Goal: Task Accomplishment & Management: Manage account settings

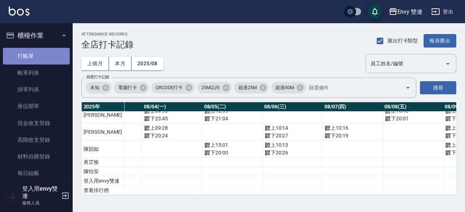
click at [53, 53] on link "打帳單" at bounding box center [36, 56] width 67 height 17
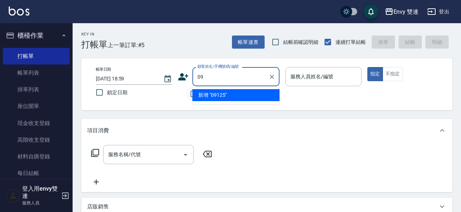
type input "0"
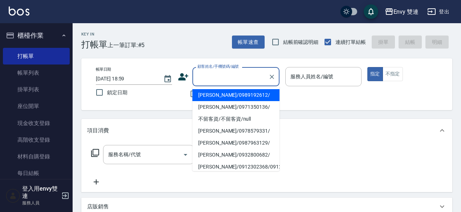
click at [208, 78] on input "顧客姓名/手機號碼/編號" at bounding box center [231, 76] width 70 height 13
type input "ㄌ"
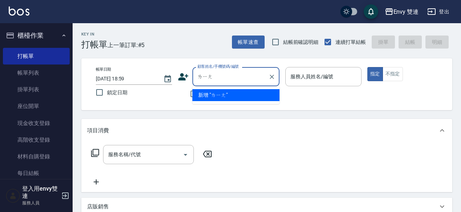
type input "量"
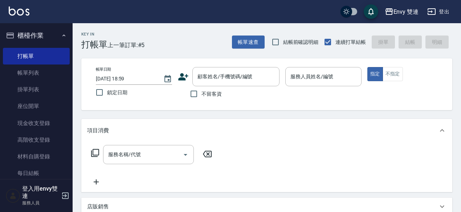
click at [185, 76] on icon at bounding box center [183, 77] width 11 height 11
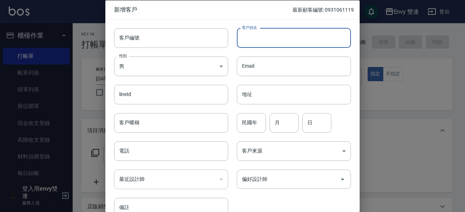
click at [307, 39] on input "客戶姓名" at bounding box center [294, 38] width 114 height 20
type input "梁的朋友"
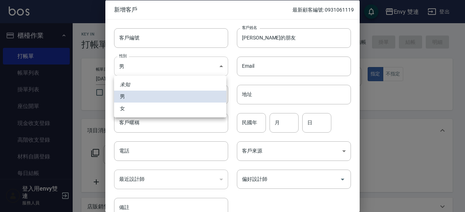
click at [211, 69] on body "Envy 雙連 登出 櫃檯作業 打帳單 帳單列表 掛單列表 座位開單 現金收支登錄 高階收支登錄 材料自購登錄 每日結帳 排班表 掃碼打卡 預約管理 預約管理…" at bounding box center [232, 191] width 465 height 382
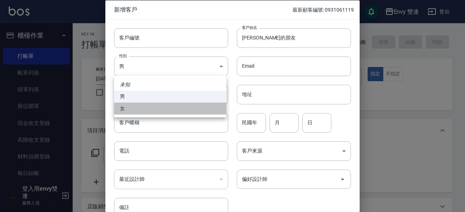
click at [200, 108] on li "女" at bounding box center [170, 109] width 112 height 12
type input "FEMALE"
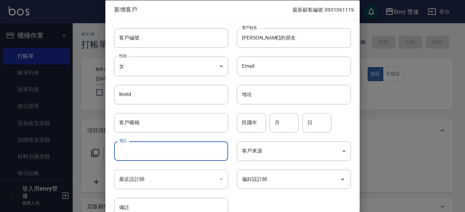
click at [201, 151] on input "電話" at bounding box center [171, 152] width 114 height 20
type input "0912583736"
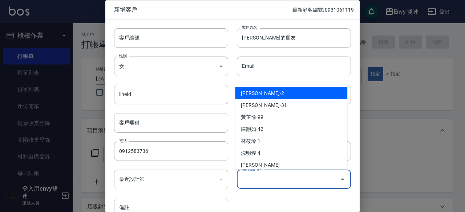
click at [284, 180] on input "偏好設計師" at bounding box center [288, 179] width 97 height 13
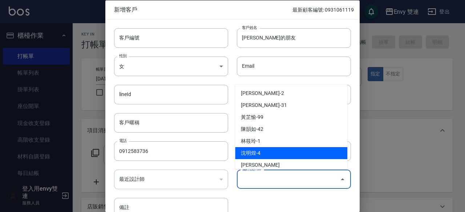
scroll to position [17, 0]
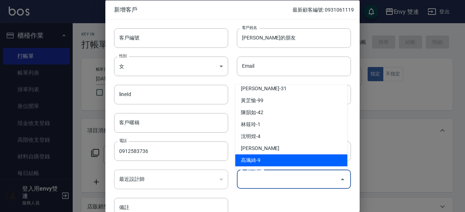
click at [278, 158] on li "高珮綺-9" at bounding box center [291, 161] width 112 height 12
type input "高珮綺"
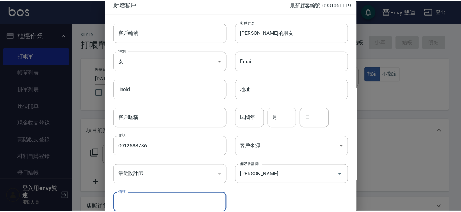
scroll to position [39, 0]
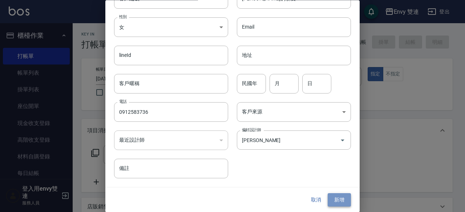
click at [338, 202] on button "新增" at bounding box center [339, 200] width 23 height 13
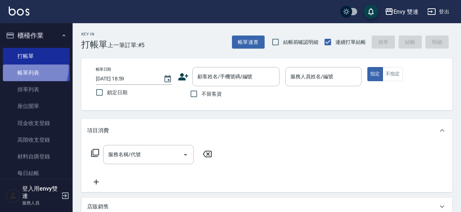
click at [25, 68] on link "帳單列表" at bounding box center [36, 73] width 67 height 17
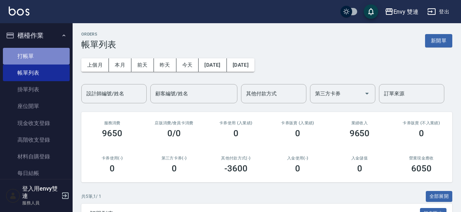
click at [44, 60] on link "打帳單" at bounding box center [36, 56] width 67 height 17
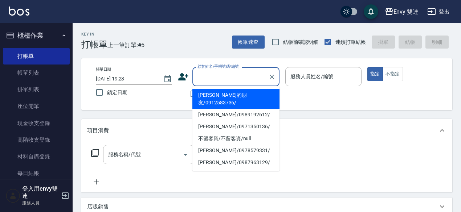
click at [204, 75] on input "顧客姓名/手機號碼/編號" at bounding box center [231, 76] width 70 height 13
click at [209, 99] on li "梁的朋友/0912583736/" at bounding box center [235, 99] width 87 height 20
type input "梁的朋友/0912583736/"
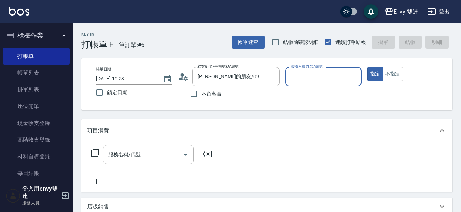
type input "Zoe-9"
click at [367, 67] on button "指定" at bounding box center [375, 74] width 16 height 14
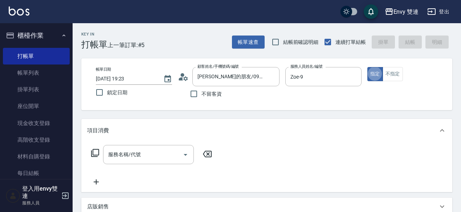
type button "true"
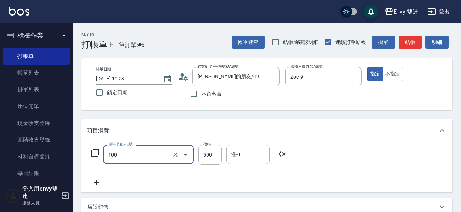
type input "洗＋剪(100)"
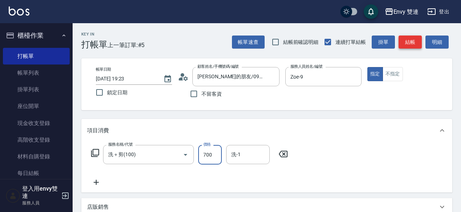
type input "700"
click at [410, 42] on button "結帳" at bounding box center [410, 42] width 23 height 13
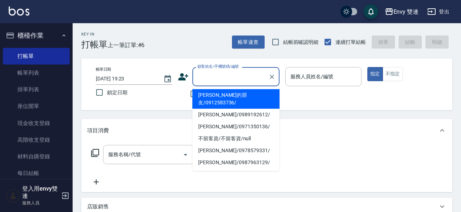
click at [209, 78] on input "顧客姓名/手機號碼/編號" at bounding box center [231, 76] width 70 height 13
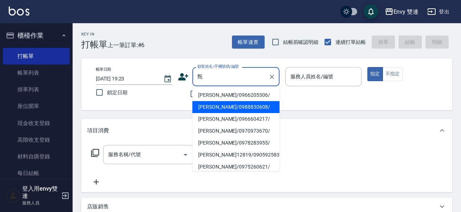
click at [218, 109] on li "周妤甄/0988830608/" at bounding box center [235, 107] width 87 height 12
type input "周妤甄/0988830608/"
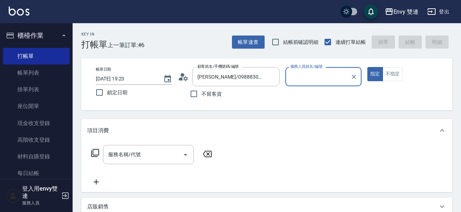
type input "Zoe-9"
click at [367, 67] on button "指定" at bounding box center [375, 74] width 16 height 14
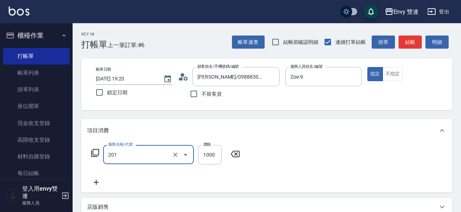
type input "剪髮(201)"
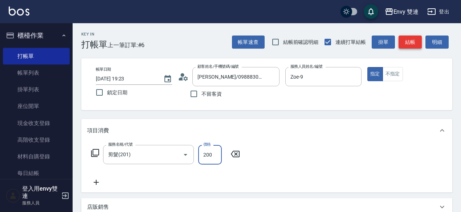
type input "200"
click at [412, 38] on button "結帳" at bounding box center [410, 42] width 23 height 13
type input "2025/09/10 19:24"
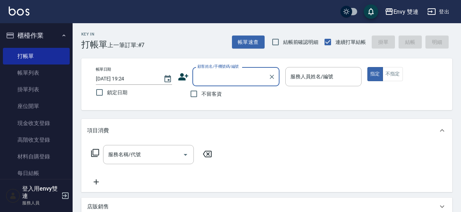
click at [214, 76] on input "顧客姓名/手機號碼/編號" at bounding box center [231, 76] width 70 height 13
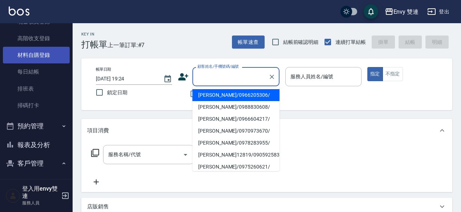
scroll to position [102, 0]
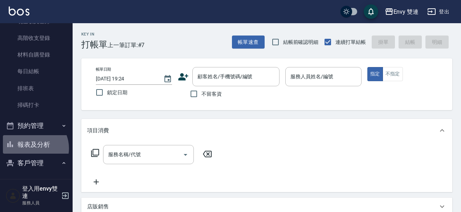
click at [32, 149] on button "報表及分析" at bounding box center [36, 144] width 67 height 19
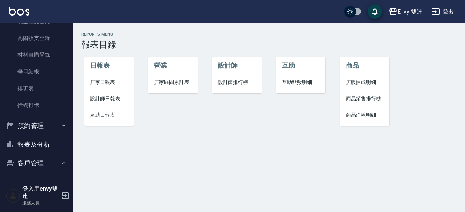
click at [110, 100] on span "設計師日報表" at bounding box center [109, 99] width 38 height 8
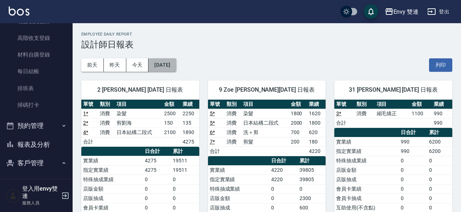
click at [165, 61] on button "2025/09/10" at bounding box center [163, 64] width 28 height 13
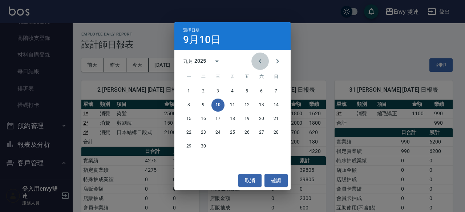
click at [260, 60] on icon "Previous month" at bounding box center [260, 61] width 3 height 4
click at [272, 107] on button "10" at bounding box center [275, 105] width 13 height 13
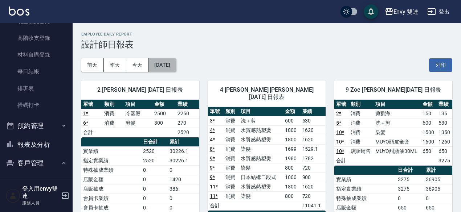
click at [172, 70] on button "2025/08/10" at bounding box center [163, 64] width 28 height 13
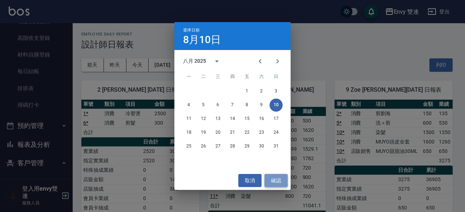
click at [274, 178] on button "確認" at bounding box center [275, 180] width 23 height 13
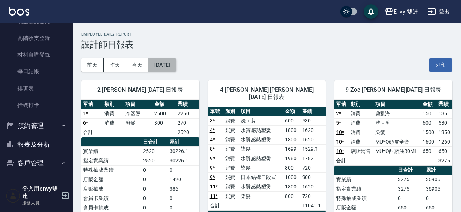
click at [171, 70] on button "2025/08/10" at bounding box center [163, 64] width 28 height 13
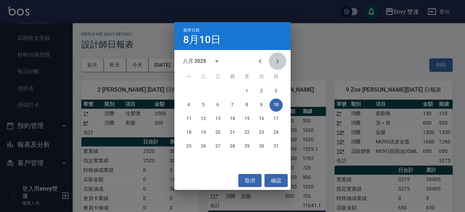
click at [271, 65] on button "Next month" at bounding box center [277, 61] width 17 height 17
click at [218, 107] on button "10" at bounding box center [217, 105] width 13 height 13
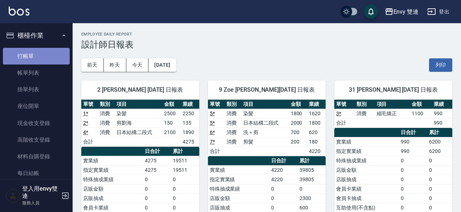
click at [49, 48] on link "打帳單" at bounding box center [36, 56] width 67 height 17
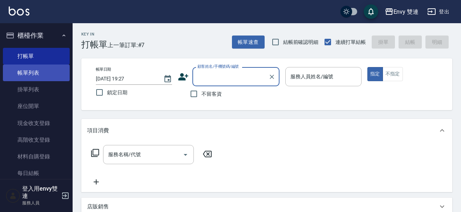
click at [47, 76] on link "帳單列表" at bounding box center [36, 73] width 67 height 17
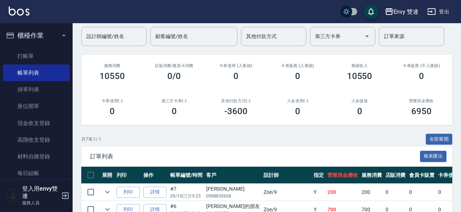
scroll to position [57, 0]
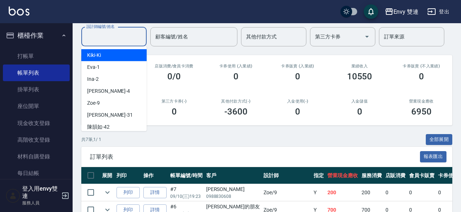
click at [126, 31] on input "設計師編號/姓名" at bounding box center [114, 37] width 59 height 13
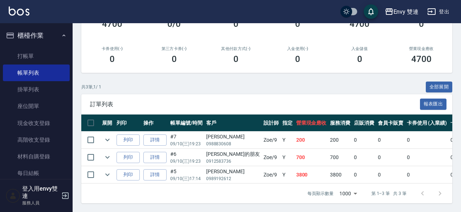
scroll to position [112, 0]
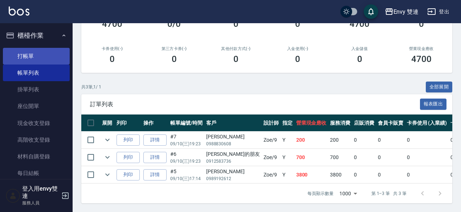
type input "Zoe-9"
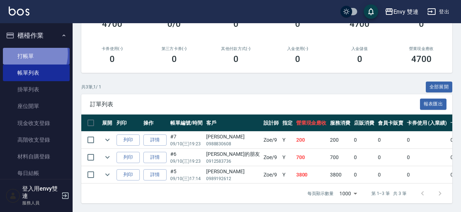
click at [27, 54] on link "打帳單" at bounding box center [36, 56] width 67 height 17
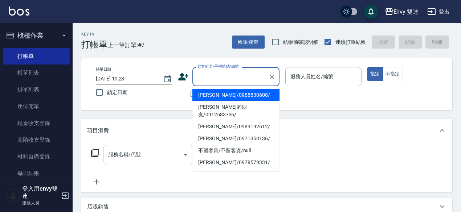
click at [226, 74] on input "顧客姓名/手機號碼/編號" at bounding box center [231, 76] width 70 height 13
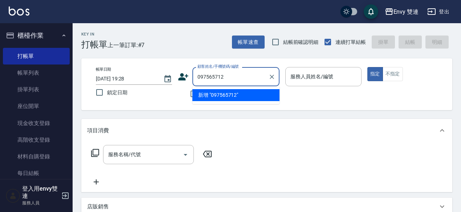
type input "0975657120"
drag, startPoint x: 198, startPoint y: 77, endPoint x: 233, endPoint y: 77, distance: 36.0
click at [233, 77] on input "0975657120" at bounding box center [231, 76] width 70 height 13
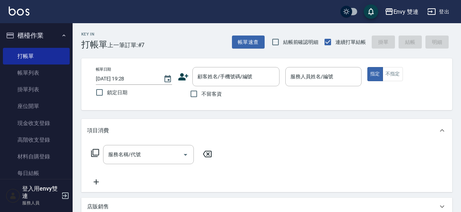
click at [183, 76] on icon at bounding box center [183, 77] width 11 height 11
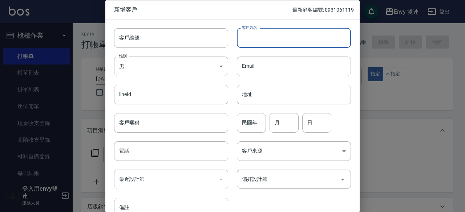
click at [270, 33] on input "客戶姓名" at bounding box center [294, 38] width 114 height 20
type input "林祐丞"
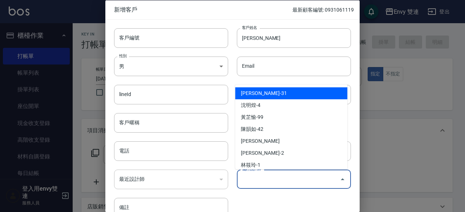
click at [265, 179] on input "偏好設計師" at bounding box center [288, 179] width 97 height 13
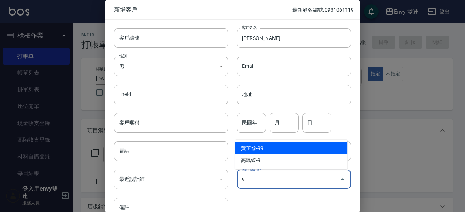
type input "黃芷愉"
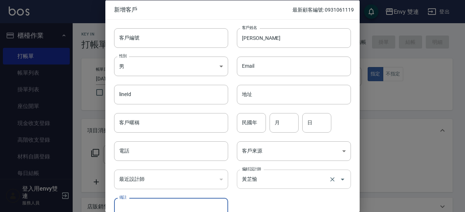
scroll to position [5, 0]
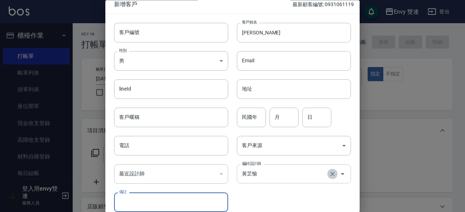
click at [330, 176] on icon "Clear" at bounding box center [332, 174] width 4 height 4
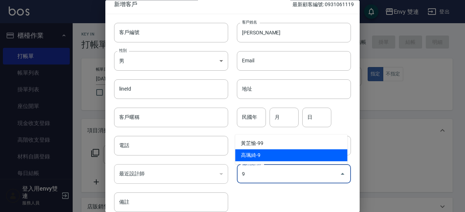
type input "高珮綺"
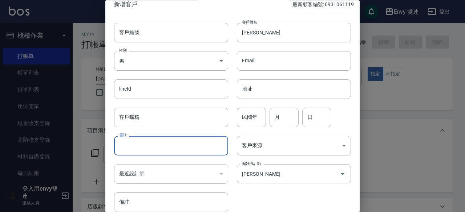
click at [192, 140] on input "電話" at bounding box center [171, 147] width 114 height 20
paste input "0975657120"
drag, startPoint x: 119, startPoint y: 146, endPoint x: 155, endPoint y: 146, distance: 36.0
click at [155, 146] on input "0975657120" at bounding box center [171, 147] width 114 height 20
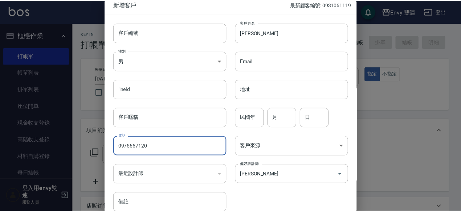
scroll to position [39, 0]
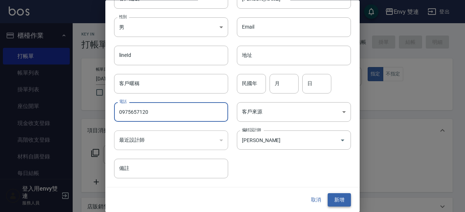
type input "0975657120"
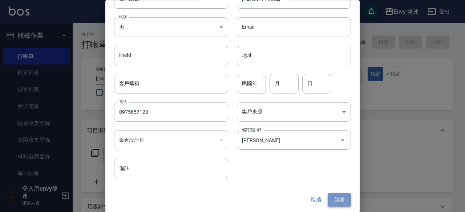
click at [335, 202] on button "新增" at bounding box center [339, 200] width 23 height 13
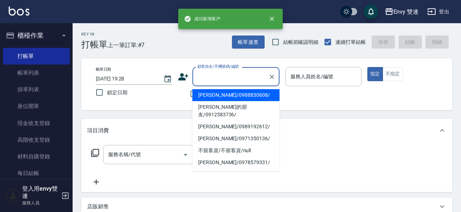
click at [237, 81] on input "顧客姓名/手機號碼/編號" at bounding box center [231, 76] width 70 height 13
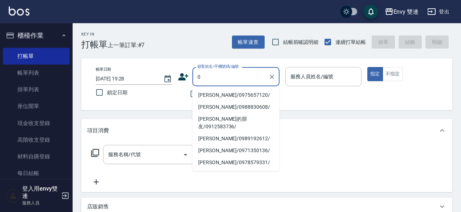
click at [237, 97] on li "林祐丞/0975657120/" at bounding box center [235, 95] width 87 height 12
type input "林祐丞/0975657120/"
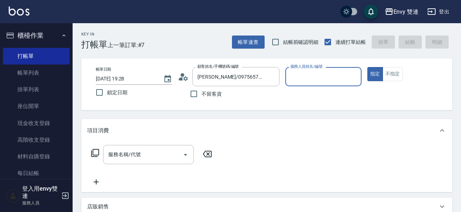
type input "Zoe-9"
click at [367, 67] on button "指定" at bounding box center [375, 74] width 16 height 14
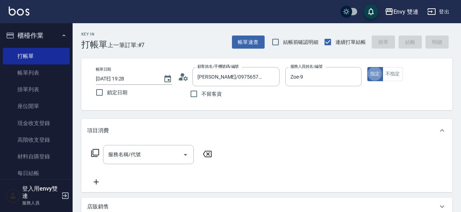
type button "true"
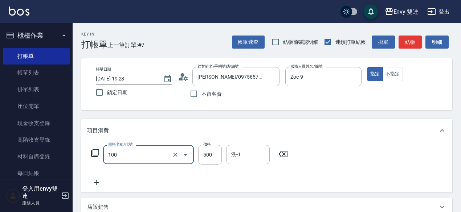
type input "洗＋剪(100)"
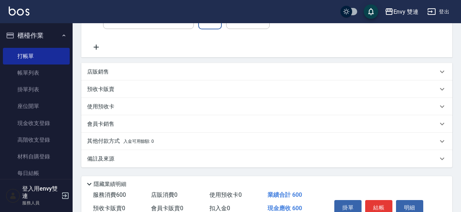
scroll to position [142, 0]
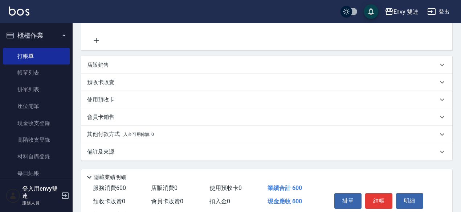
type input "600"
click at [224, 132] on div "其他付款方式 入金可用餘額: 0" at bounding box center [262, 135] width 351 height 8
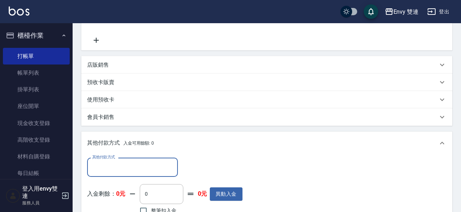
scroll to position [0, 0]
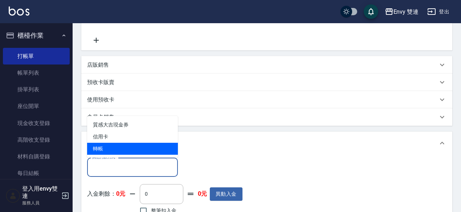
drag, startPoint x: 137, startPoint y: 167, endPoint x: 138, endPoint y: 154, distance: 13.8
click at [138, 154] on body "Envy 雙連 登出 櫃檯作業 打帳單 帳單列表 掛單列表 座位開單 現金收支登錄 高階收支登錄 材料自購登錄 每日結帳 排班表 掃碼打卡 預約管理 預約管理…" at bounding box center [230, 92] width 461 height 468
click at [138, 154] on span "轉帳" at bounding box center [132, 149] width 91 height 12
type input "轉帳"
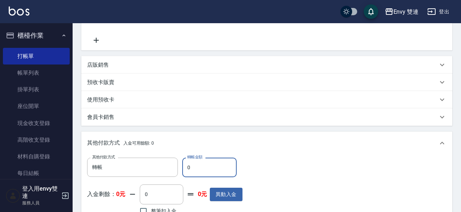
click at [210, 173] on input "0" at bounding box center [209, 168] width 54 height 20
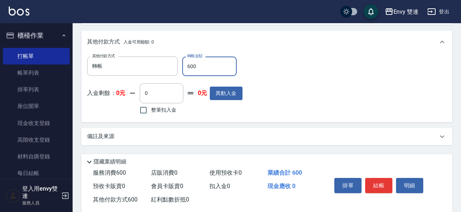
scroll to position [258, 0]
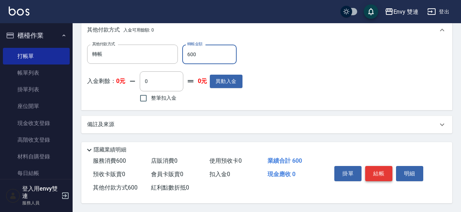
type input "600"
click at [385, 170] on button "結帳" at bounding box center [378, 173] width 27 height 15
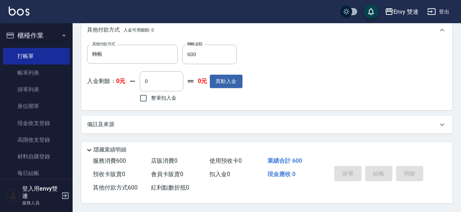
type input "2025/09/10 19:29"
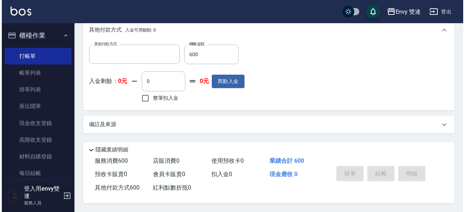
scroll to position [0, 0]
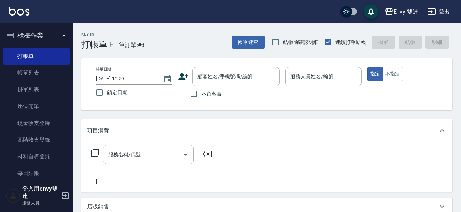
click at [182, 78] on icon at bounding box center [183, 76] width 10 height 7
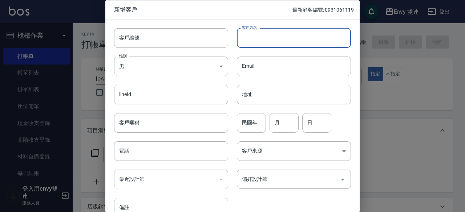
click at [313, 32] on input "客戶姓名" at bounding box center [294, 38] width 114 height 20
type input "張宜"
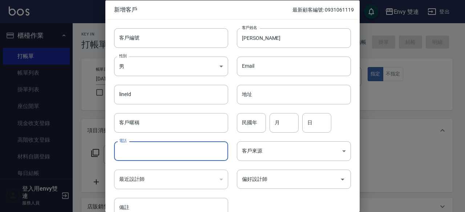
click at [144, 157] on input "電話" at bounding box center [171, 152] width 114 height 20
type input "0908357901"
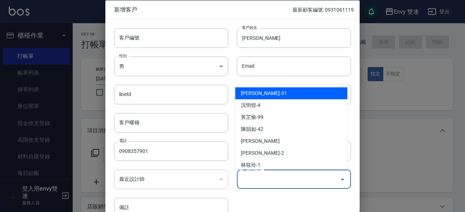
click at [282, 178] on input "偏好設計師" at bounding box center [288, 179] width 97 height 13
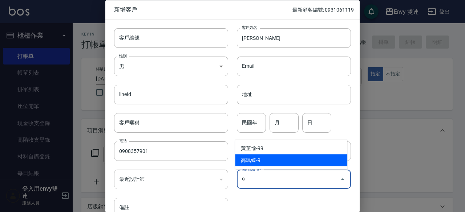
type input "高珮綺"
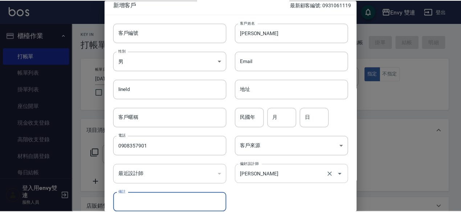
scroll to position [39, 0]
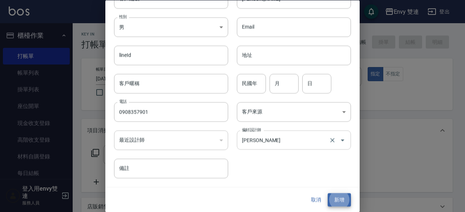
click at [328, 194] on button "新增" at bounding box center [339, 200] width 23 height 13
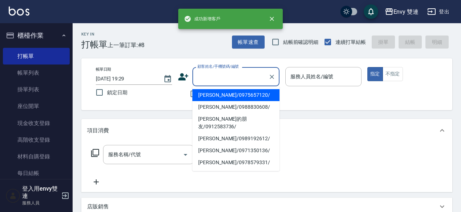
click at [243, 77] on input "顧客姓名/手機號碼/編號" at bounding box center [231, 76] width 70 height 13
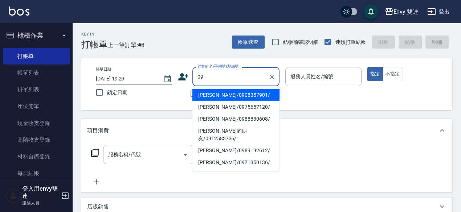
click at [247, 92] on li "張宜/0908357901/" at bounding box center [235, 95] width 87 height 12
type input "張宜/0908357901/"
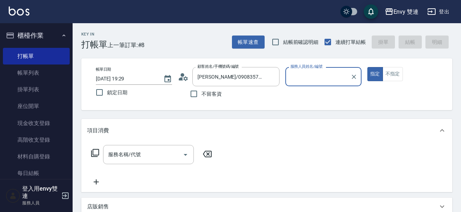
type input "Zoe-9"
click at [367, 67] on button "指定" at bounding box center [375, 74] width 16 height 14
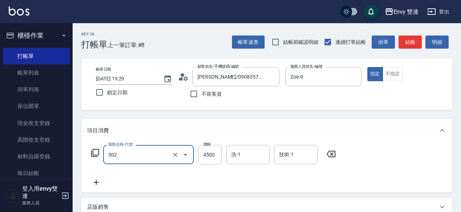
type input "水質感熱塑燙(302)"
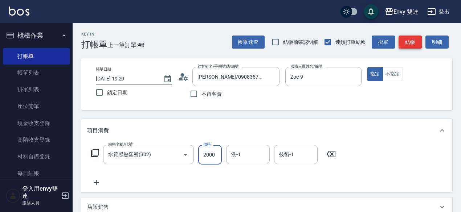
type input "2000"
click at [411, 37] on button "結帳" at bounding box center [410, 42] width 23 height 13
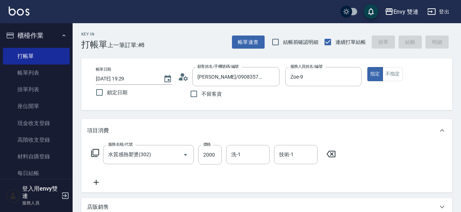
type input "2025/09/10 19:31"
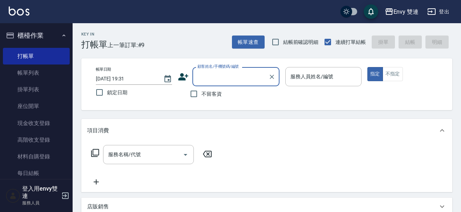
click at [235, 75] on input "顧客姓名/手機號碼/編號" at bounding box center [231, 76] width 70 height 13
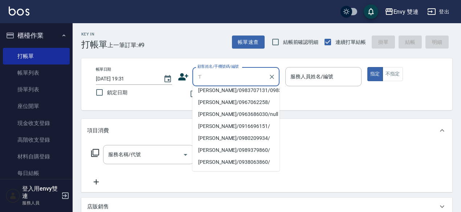
scroll to position [0, 0]
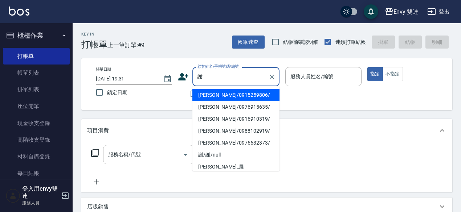
click at [249, 98] on li "謝有琳/0915259806/" at bounding box center [235, 95] width 87 height 12
type input "謝有琳/0915259806/"
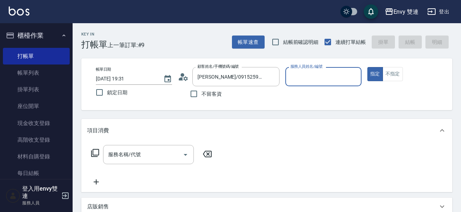
type input "Zoe-9"
click at [367, 67] on button "指定" at bounding box center [375, 74] width 16 height 14
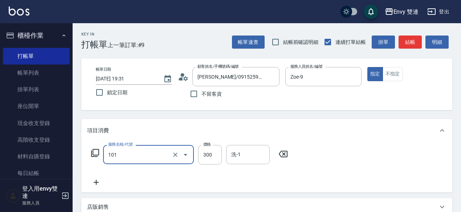
type input "洗髮(101)"
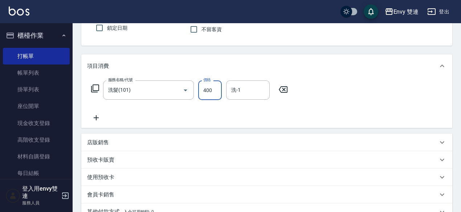
scroll to position [172, 0]
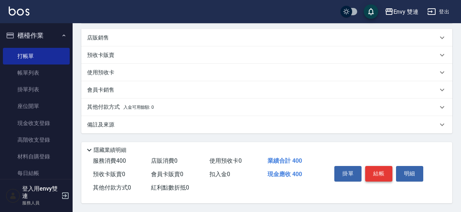
type input "400"
click at [375, 177] on button "結帳" at bounding box center [378, 173] width 27 height 15
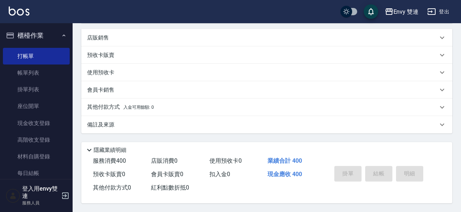
type input "2025/09/10 19:33"
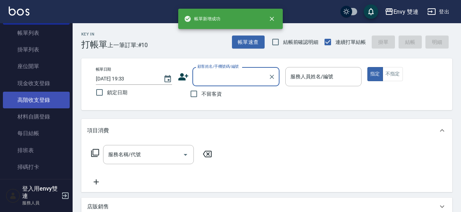
scroll to position [41, 0]
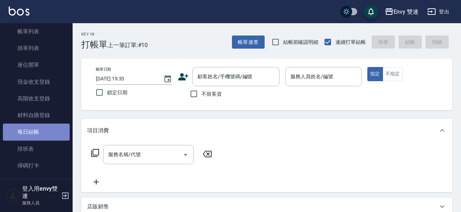
click at [45, 135] on link "每日結帳" at bounding box center [36, 132] width 67 height 17
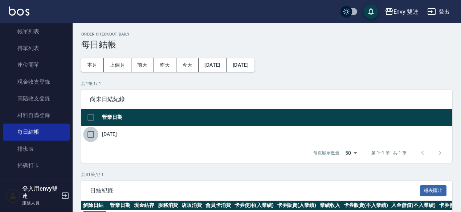
click at [92, 134] on input "checkbox" at bounding box center [90, 134] width 15 height 15
checkbox input "true"
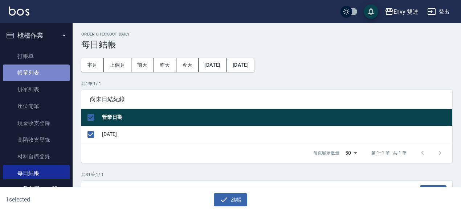
click at [45, 69] on link "帳單列表" at bounding box center [36, 73] width 67 height 17
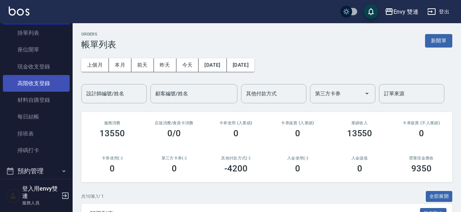
scroll to position [96, 0]
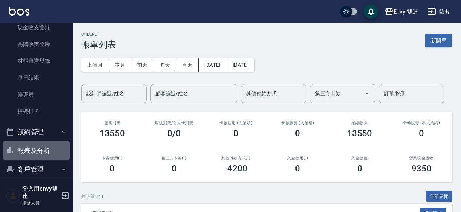
click at [40, 156] on button "報表及分析" at bounding box center [36, 151] width 67 height 19
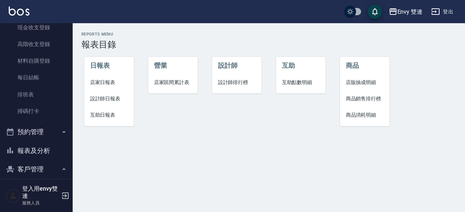
click at [100, 96] on span "設計師日報表" at bounding box center [109, 99] width 38 height 8
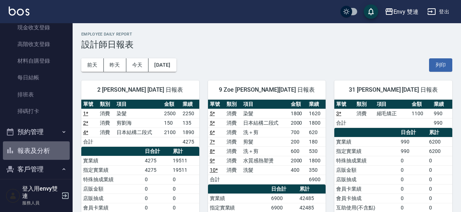
click at [49, 148] on button "報表及分析" at bounding box center [36, 151] width 67 height 19
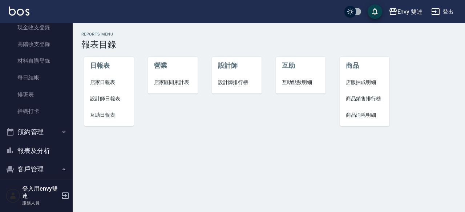
click at [111, 83] on span "店家日報表" at bounding box center [109, 83] width 38 height 8
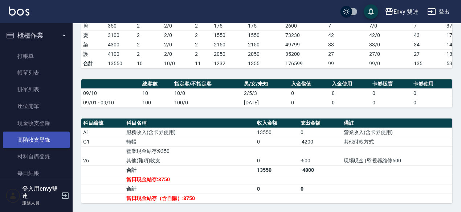
scroll to position [36, 0]
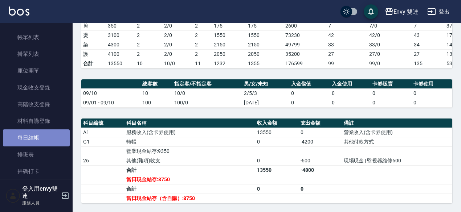
click at [41, 141] on link "每日結帳" at bounding box center [36, 138] width 67 height 17
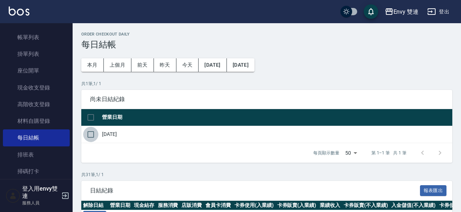
click at [95, 135] on input "checkbox" at bounding box center [90, 134] width 15 height 15
checkbox input "true"
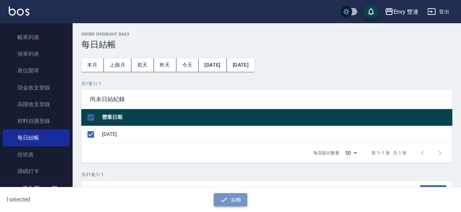
click at [230, 203] on button "結帳" at bounding box center [231, 200] width 34 height 13
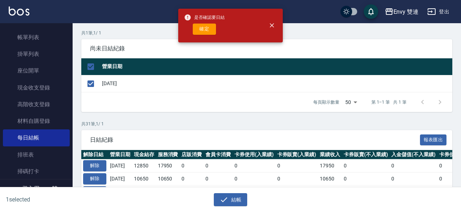
scroll to position [52, 0]
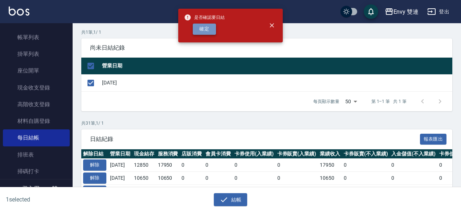
click at [203, 32] on button "確定" at bounding box center [204, 29] width 23 height 11
checkbox input "false"
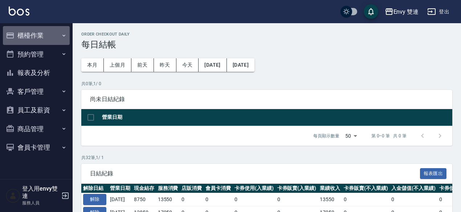
click at [26, 39] on button "櫃檯作業" at bounding box center [36, 35] width 67 height 19
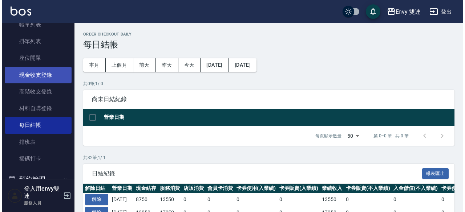
scroll to position [49, 0]
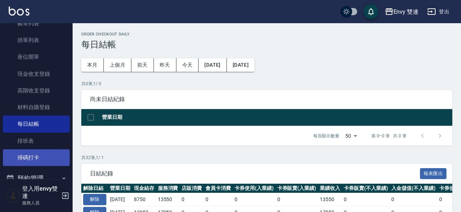
click at [21, 156] on link "掃碼打卡" at bounding box center [36, 158] width 67 height 17
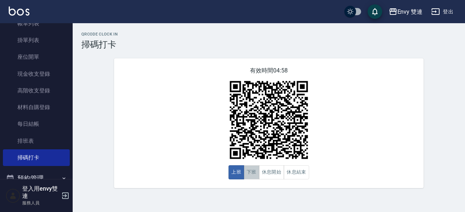
click at [246, 173] on button "下班" at bounding box center [252, 173] width 16 height 14
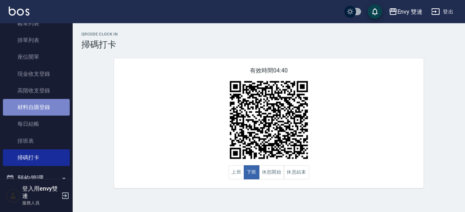
click at [59, 115] on link "材料自購登錄" at bounding box center [36, 107] width 67 height 17
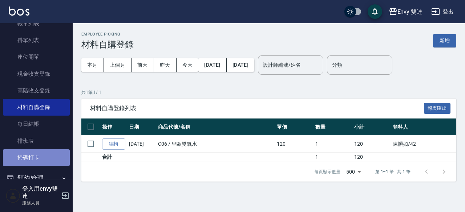
click at [51, 154] on link "掃碼打卡" at bounding box center [36, 158] width 67 height 17
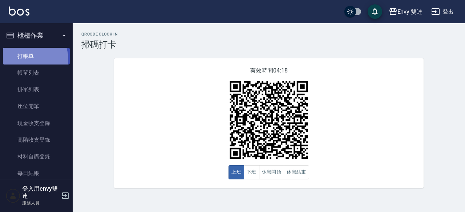
click at [25, 60] on link "打帳單" at bounding box center [36, 56] width 67 height 17
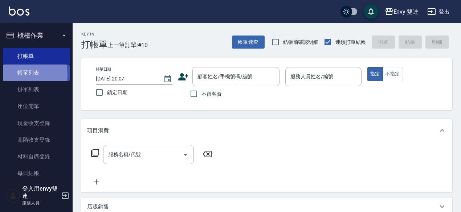
click at [21, 74] on link "帳單列表" at bounding box center [36, 73] width 67 height 17
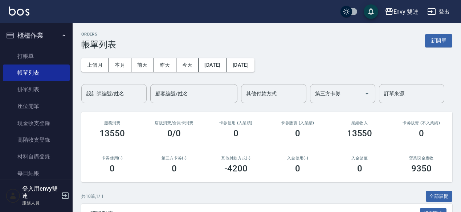
click at [125, 84] on div "設計師編號/姓名" at bounding box center [113, 93] width 65 height 19
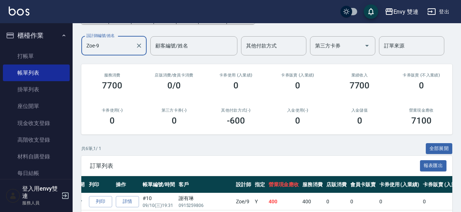
scroll to position [166, 0]
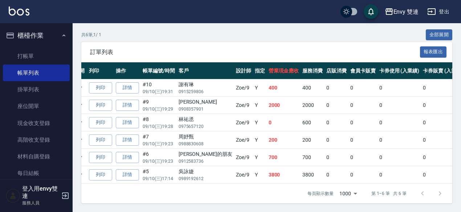
type input "Zoe-9"
click at [189, 100] on div "張宜" at bounding box center [206, 102] width 54 height 8
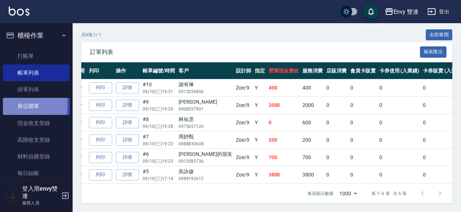
click at [4, 104] on link "座位開單" at bounding box center [36, 106] width 67 height 17
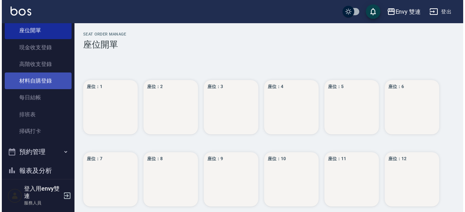
scroll to position [77, 0]
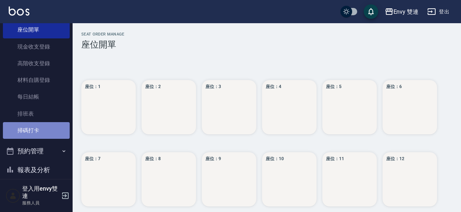
click at [41, 126] on link "掃碼打卡" at bounding box center [36, 130] width 67 height 17
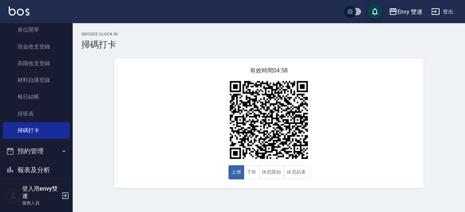
click at [254, 166] on img at bounding box center [268, 120] width 91 height 91
click at [251, 171] on button "下班" at bounding box center [252, 173] width 16 height 14
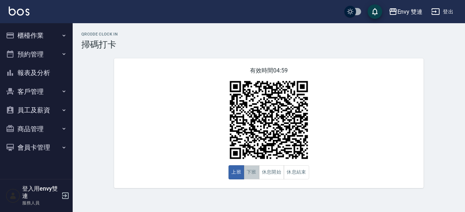
click at [257, 168] on button "下班" at bounding box center [252, 173] width 16 height 14
